Goal: Navigation & Orientation: Understand site structure

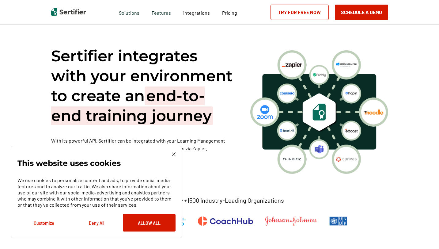
scroll to position [347, 0]
click at [168, 158] on div "This website uses cookies We use cookies to personalize content and ads, to pro…" at bounding box center [96, 191] width 158 height 79
click at [172, 154] on div "This website uses cookies We use cookies to personalize content and ads, to pro…" at bounding box center [96, 191] width 158 height 79
click at [173, 153] on img at bounding box center [174, 154] width 4 height 4
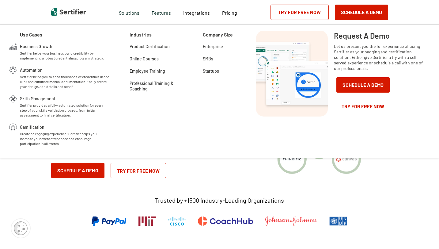
scroll to position [0, 0]
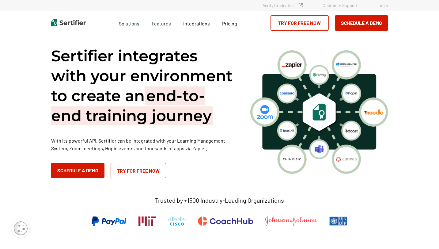
click at [392, 221] on div "Sertifier integrates with your environment to create an end-to-end training jou…" at bounding box center [220, 147] width 368 height 225
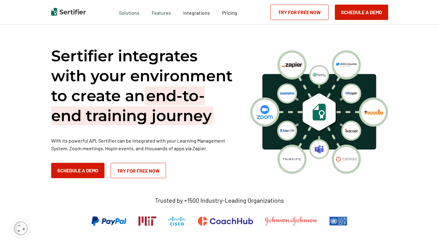
scroll to position [246, 0]
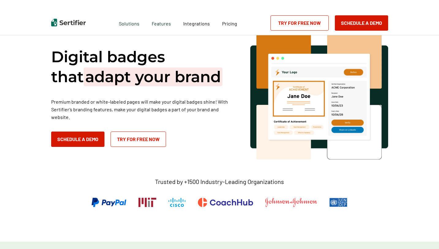
scroll to position [13, 0]
